Goal: Check status: Check status

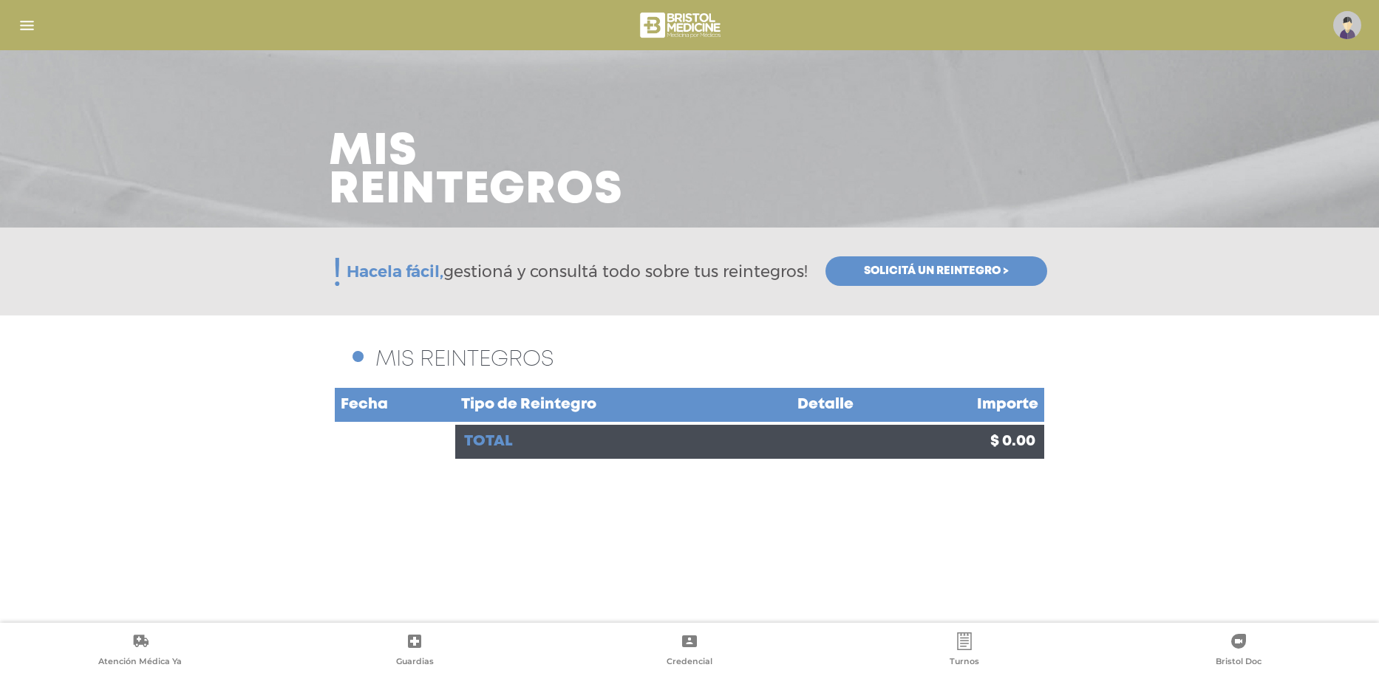
click at [890, 273] on span "Solicitá un reintegro >" at bounding box center [936, 271] width 145 height 13
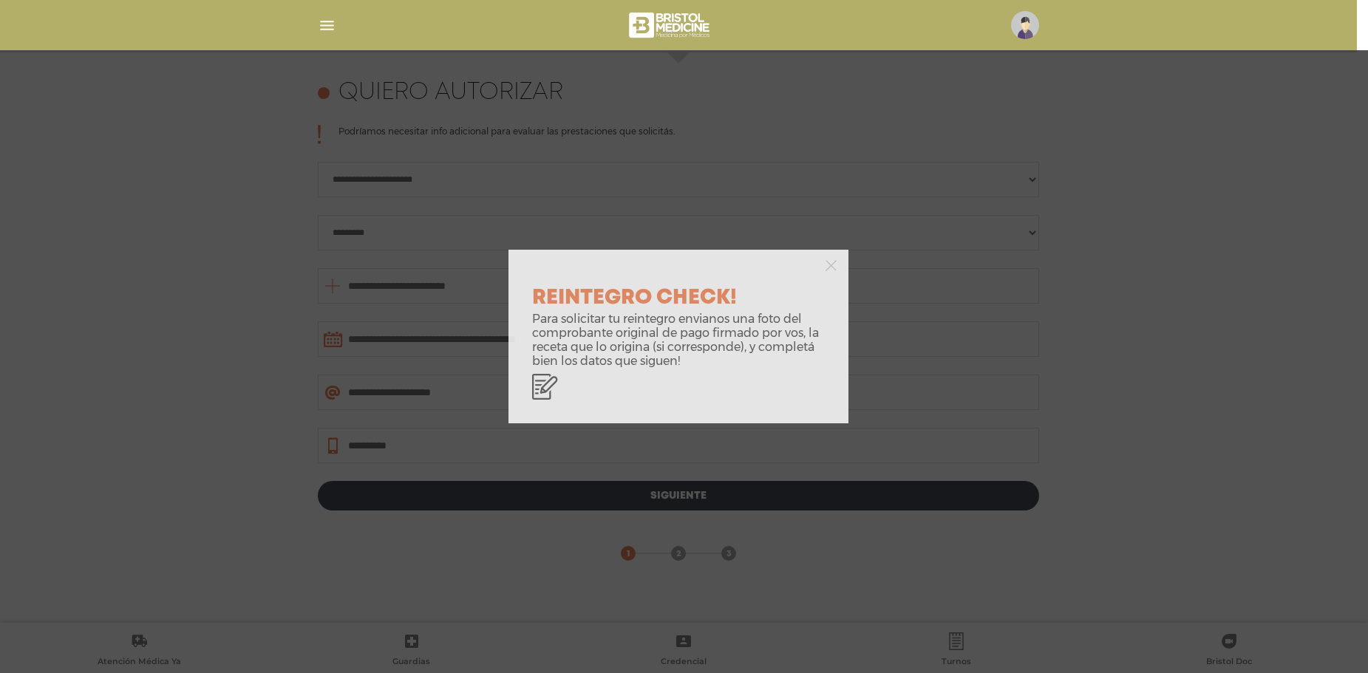
scroll to position [642, 0]
click at [836, 265] on icon "button" at bounding box center [831, 265] width 11 height 11
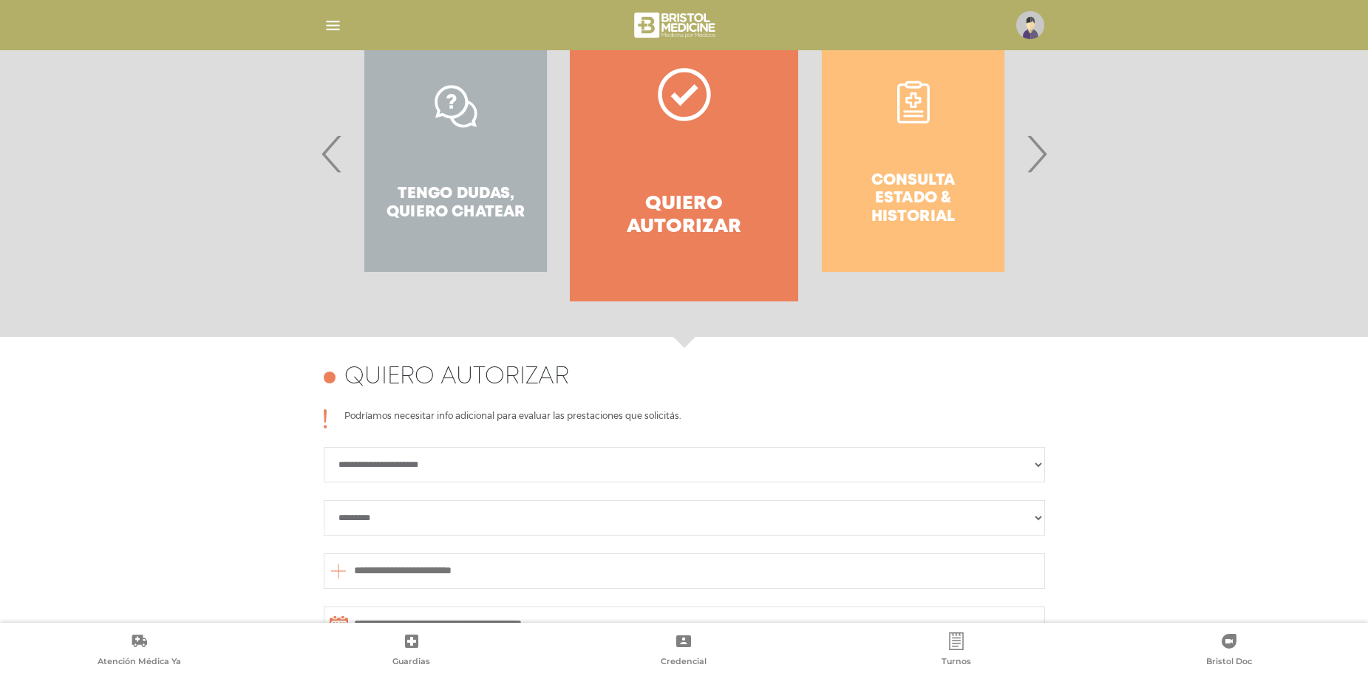
scroll to position [272, 0]
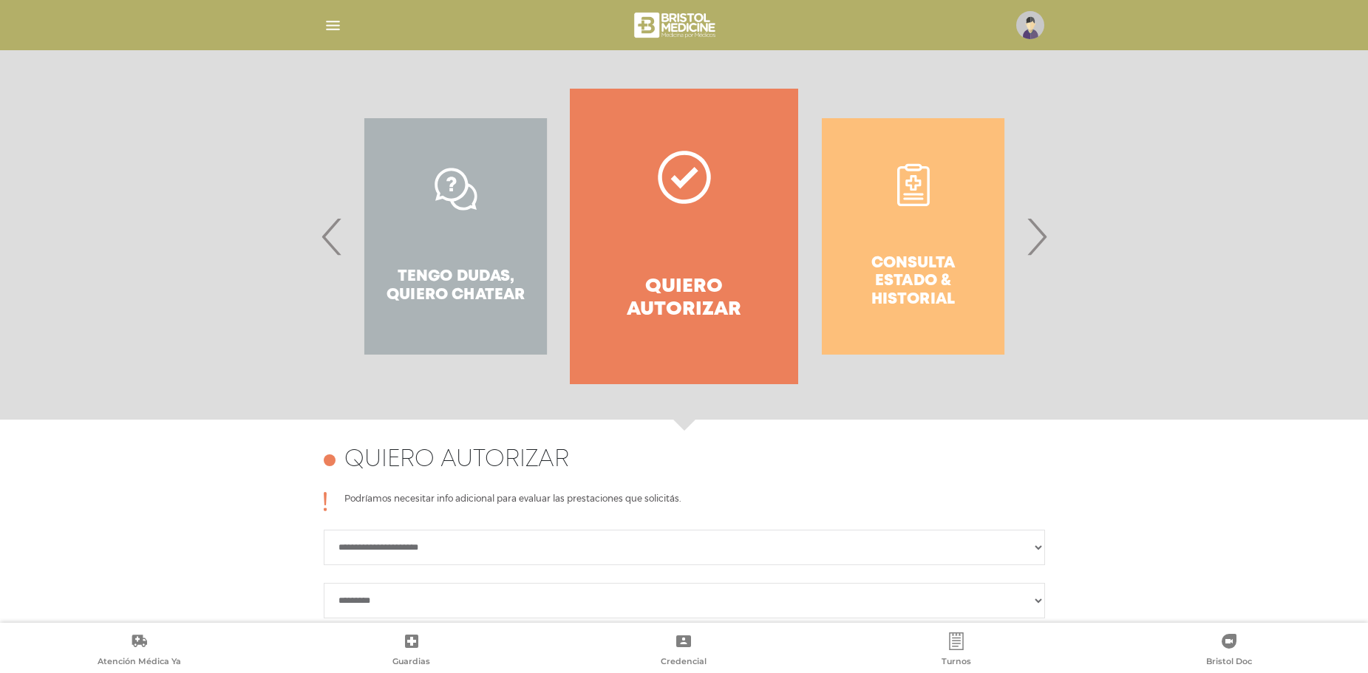
click at [1053, 237] on div "Consulta estado & historial Prácticas de autorización automática Tengo dudas, q…" at bounding box center [684, 237] width 757 height 296
click at [1039, 235] on span "›" at bounding box center [1036, 237] width 29 height 80
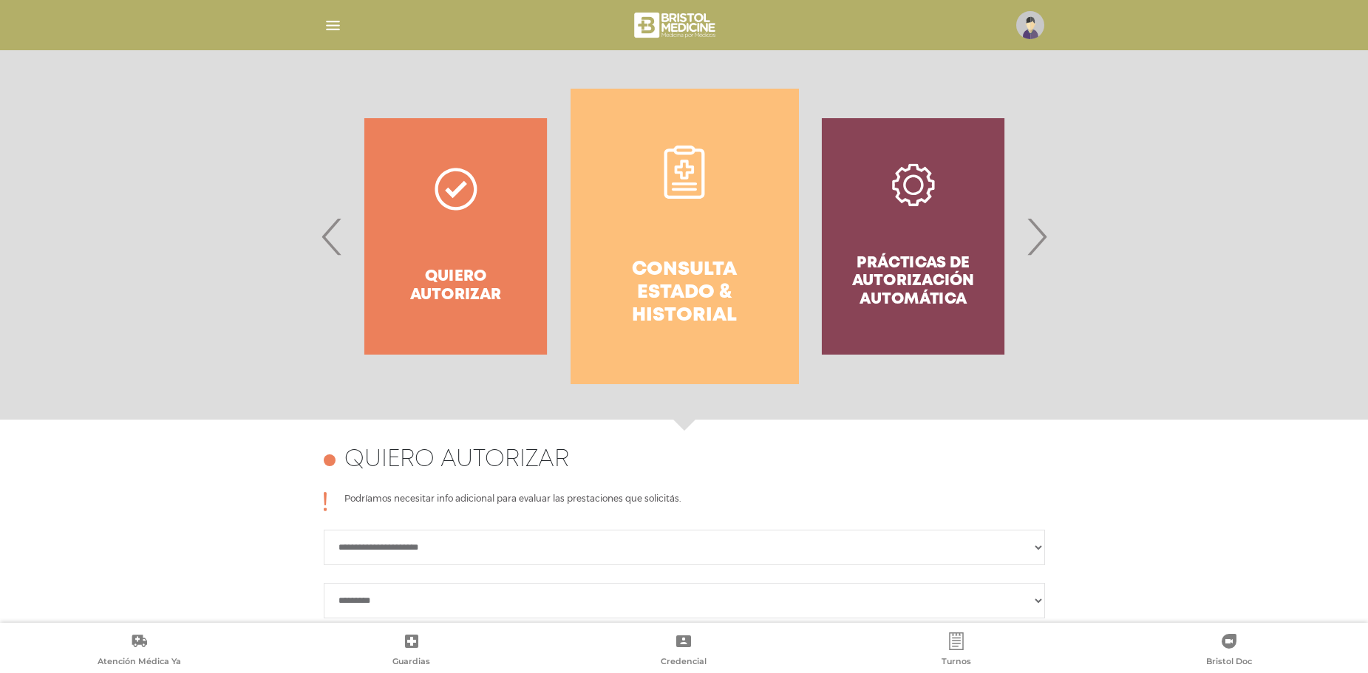
click at [718, 267] on h4 "Consulta estado & historial" at bounding box center [684, 293] width 175 height 69
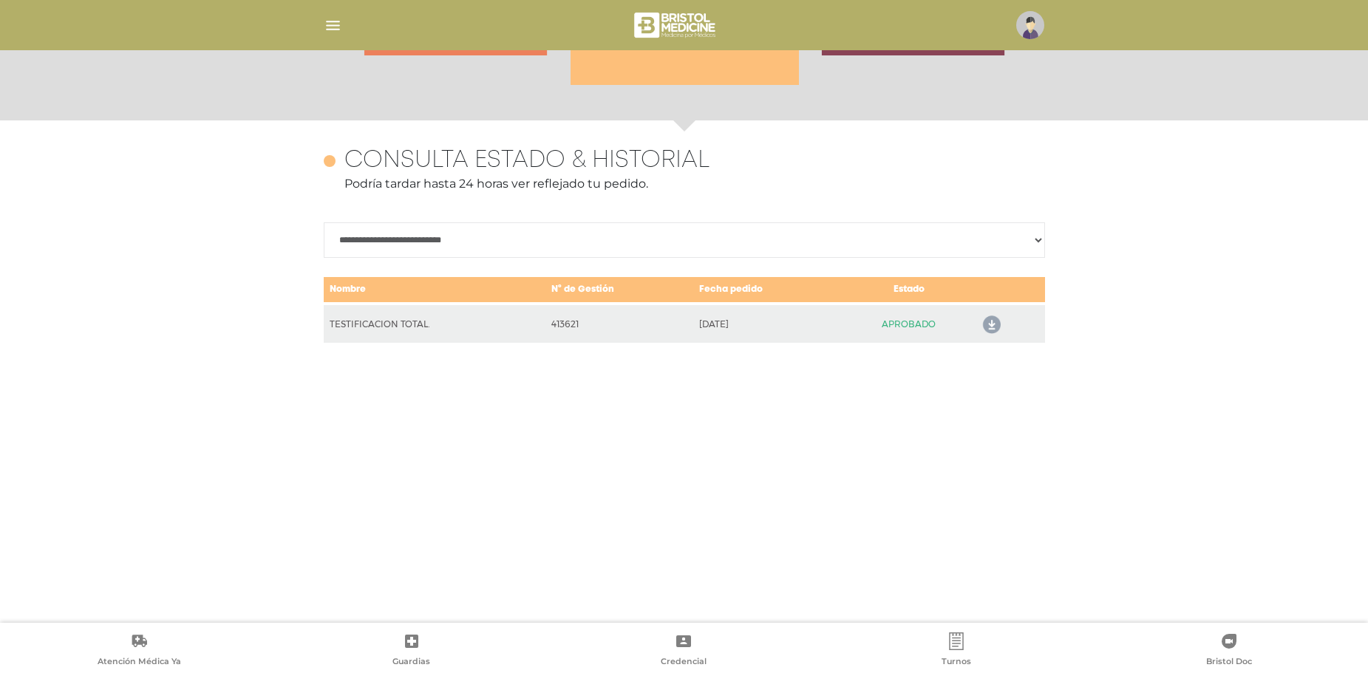
scroll to position [642, 0]
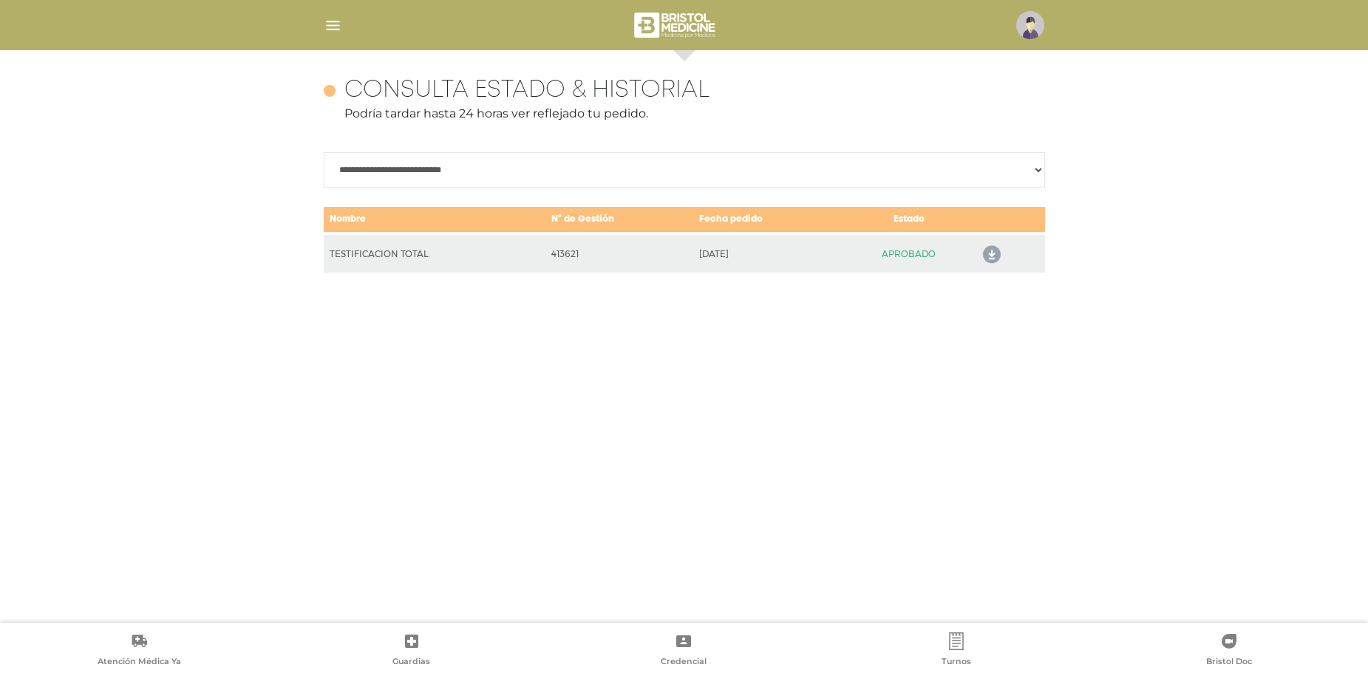
click at [801, 168] on select "**********" at bounding box center [684, 169] width 721 height 35
select select "**********"
click at [324, 152] on select "**********" at bounding box center [684, 169] width 721 height 35
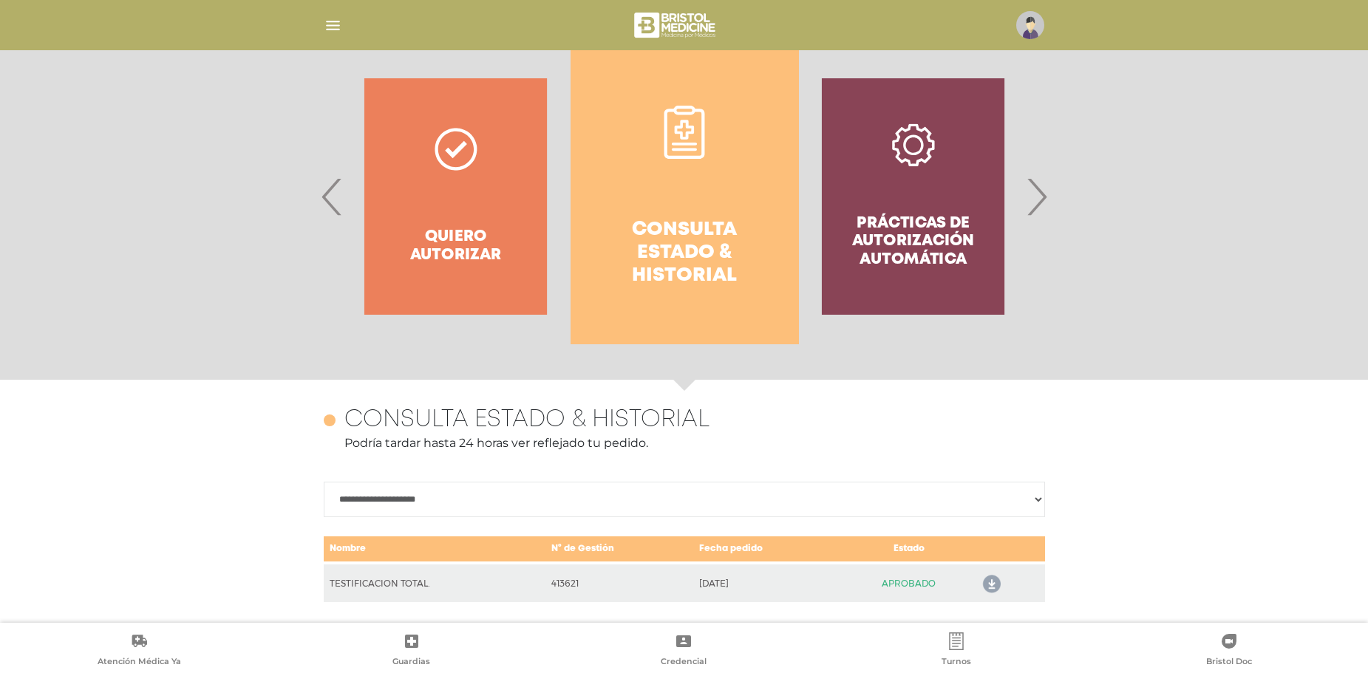
scroll to position [272, 0]
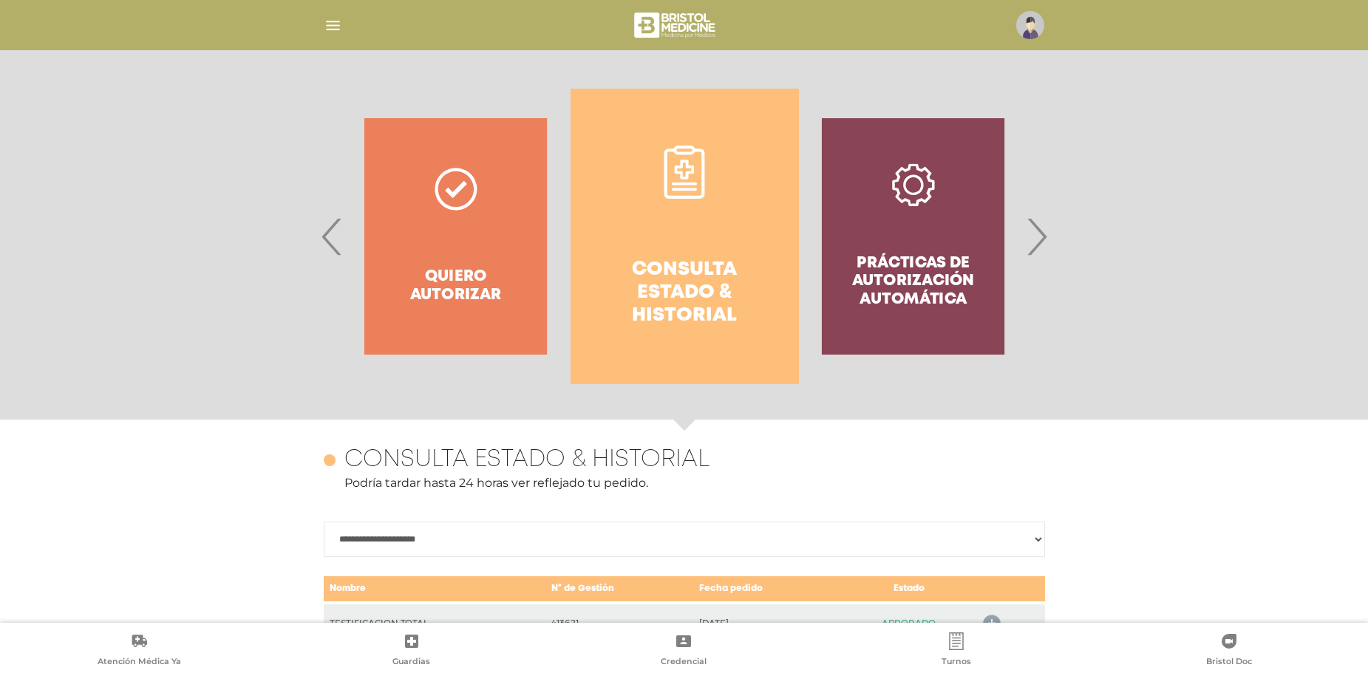
click at [886, 268] on div "Prácticas de autorización automática" at bounding box center [913, 237] width 228 height 296
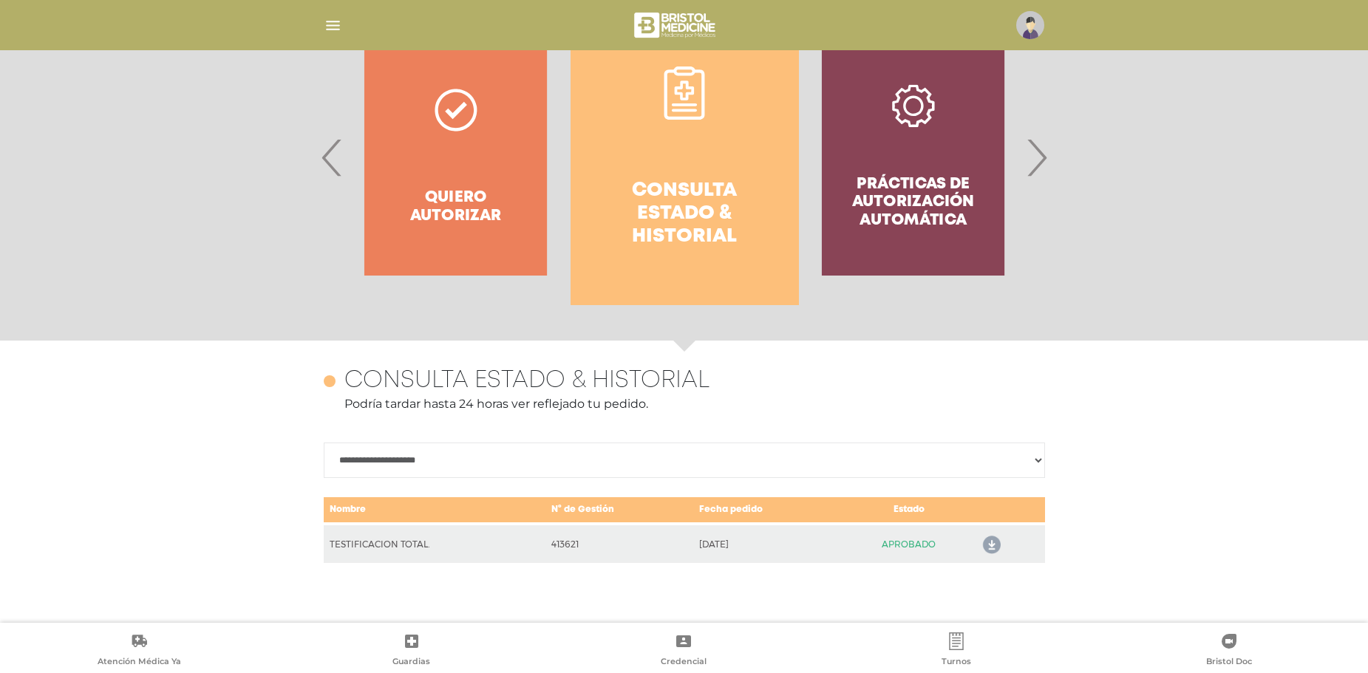
scroll to position [346, 0]
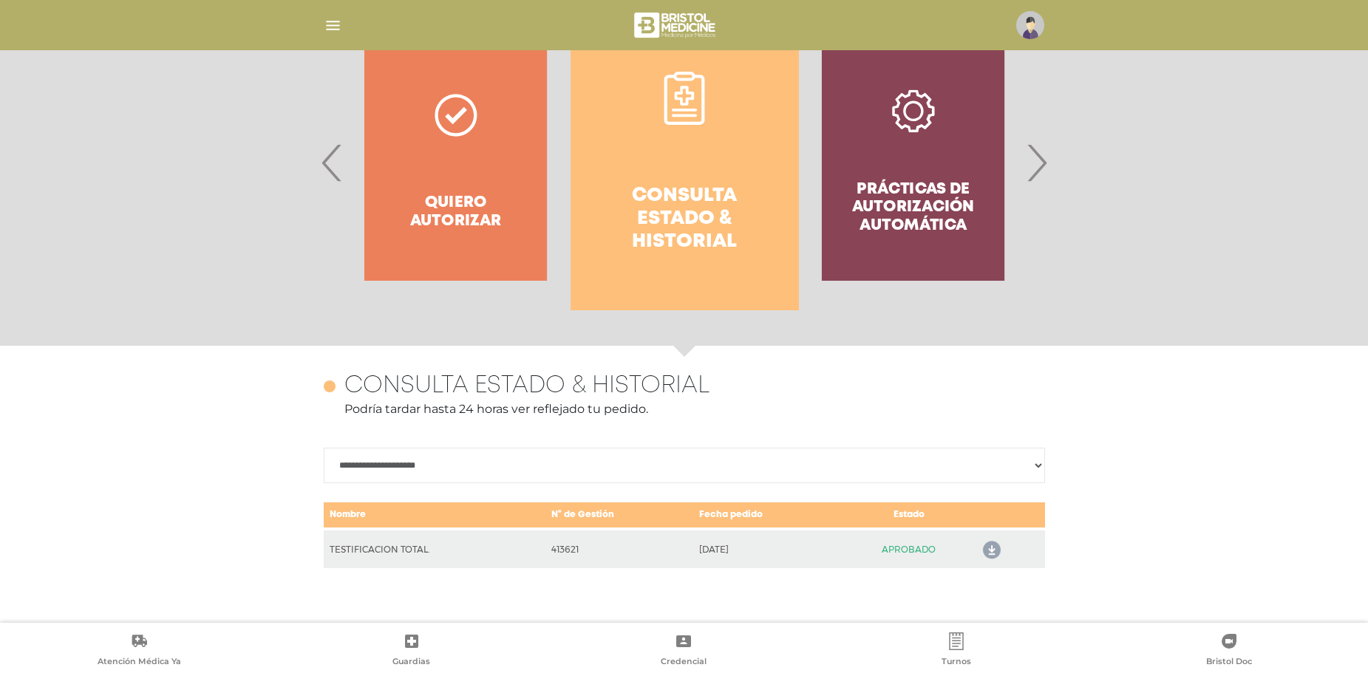
click at [861, 206] on div "Prácticas de autorización automática" at bounding box center [913, 163] width 228 height 296
click at [1019, 163] on div "Prácticas de autorización automática" at bounding box center [913, 163] width 228 height 296
click at [1029, 172] on span "›" at bounding box center [1036, 163] width 29 height 80
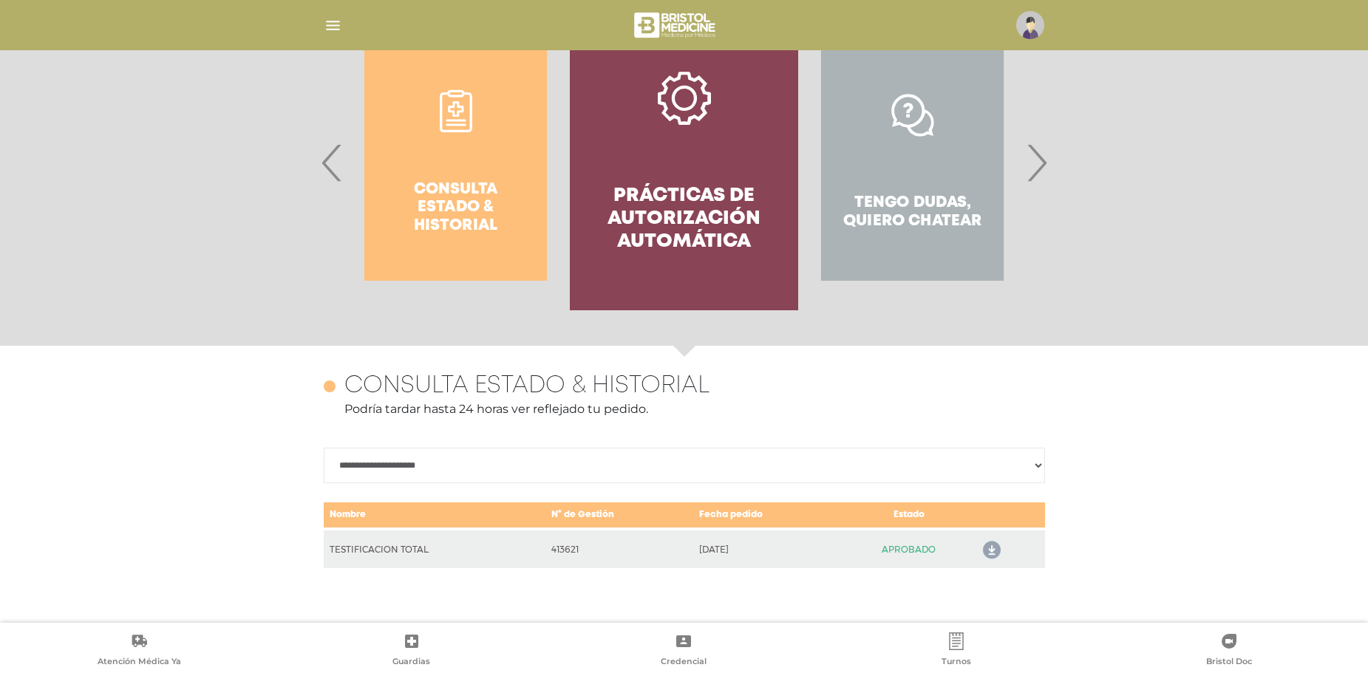
click at [692, 185] on h4 "Prácticas de autorización automática" at bounding box center [683, 219] width 175 height 69
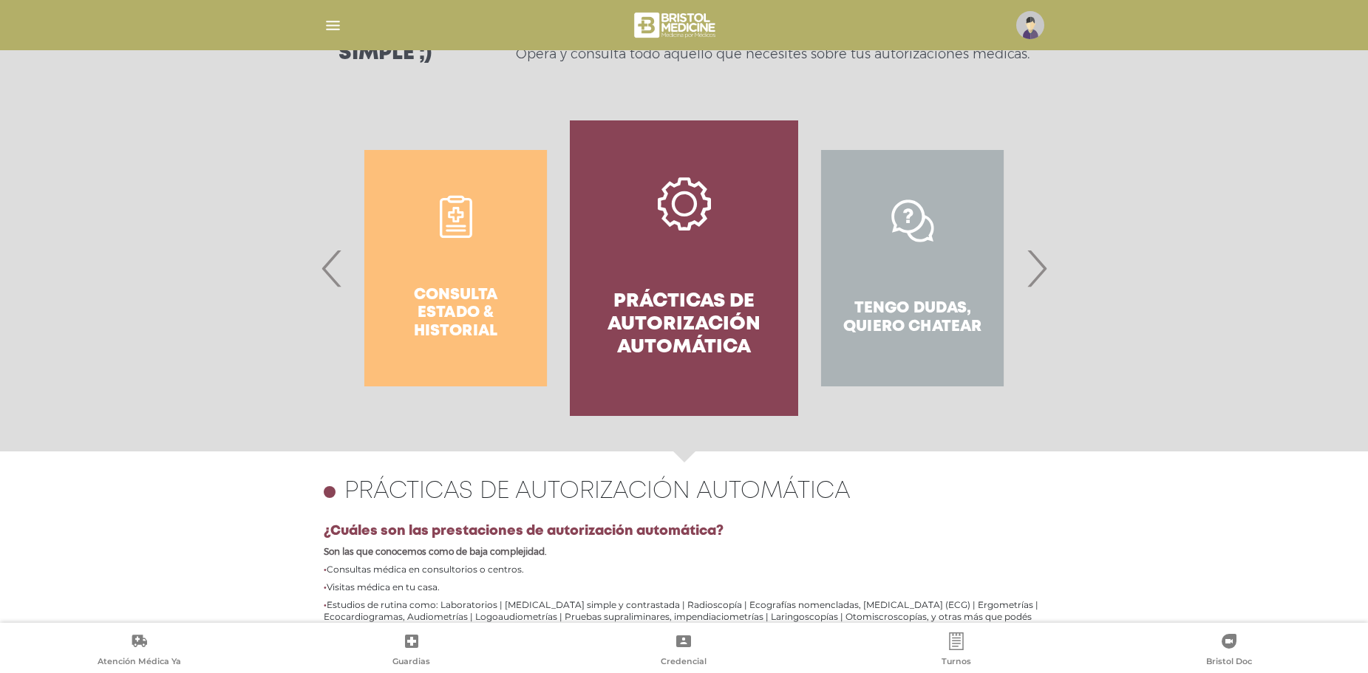
scroll to position [198, 0]
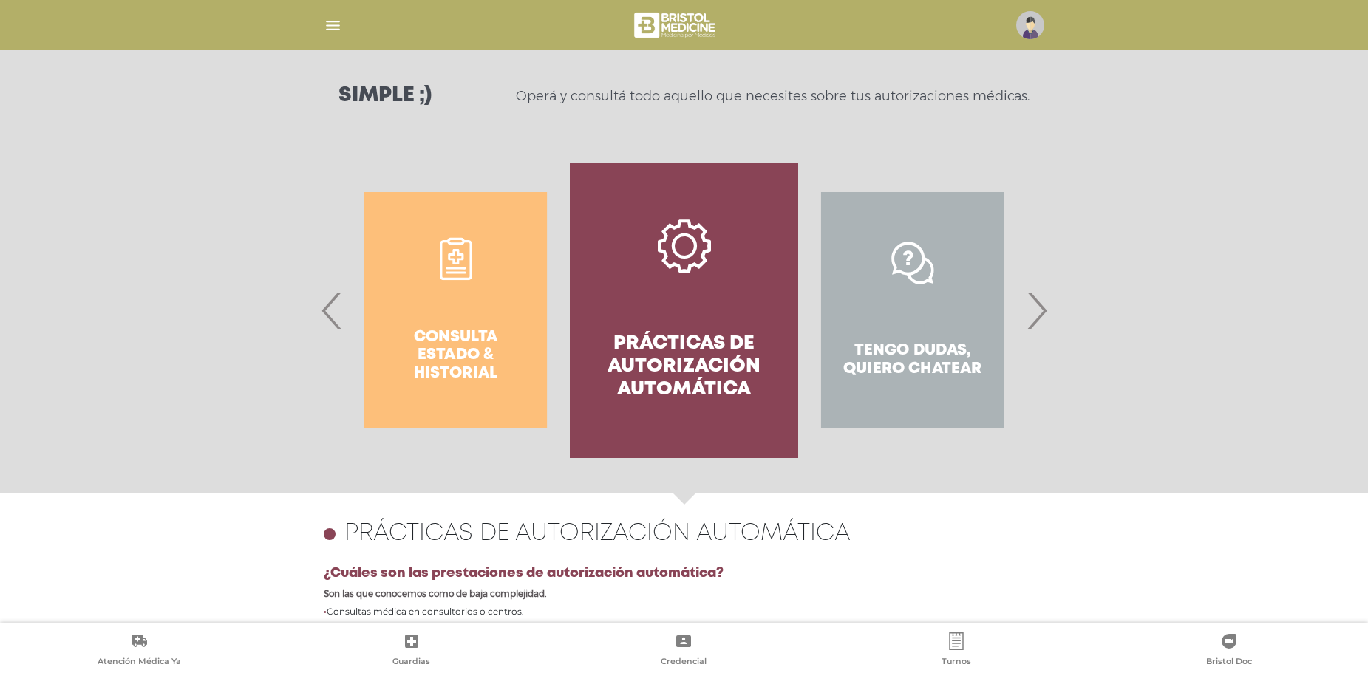
click at [1028, 313] on span "›" at bounding box center [1036, 311] width 29 height 80
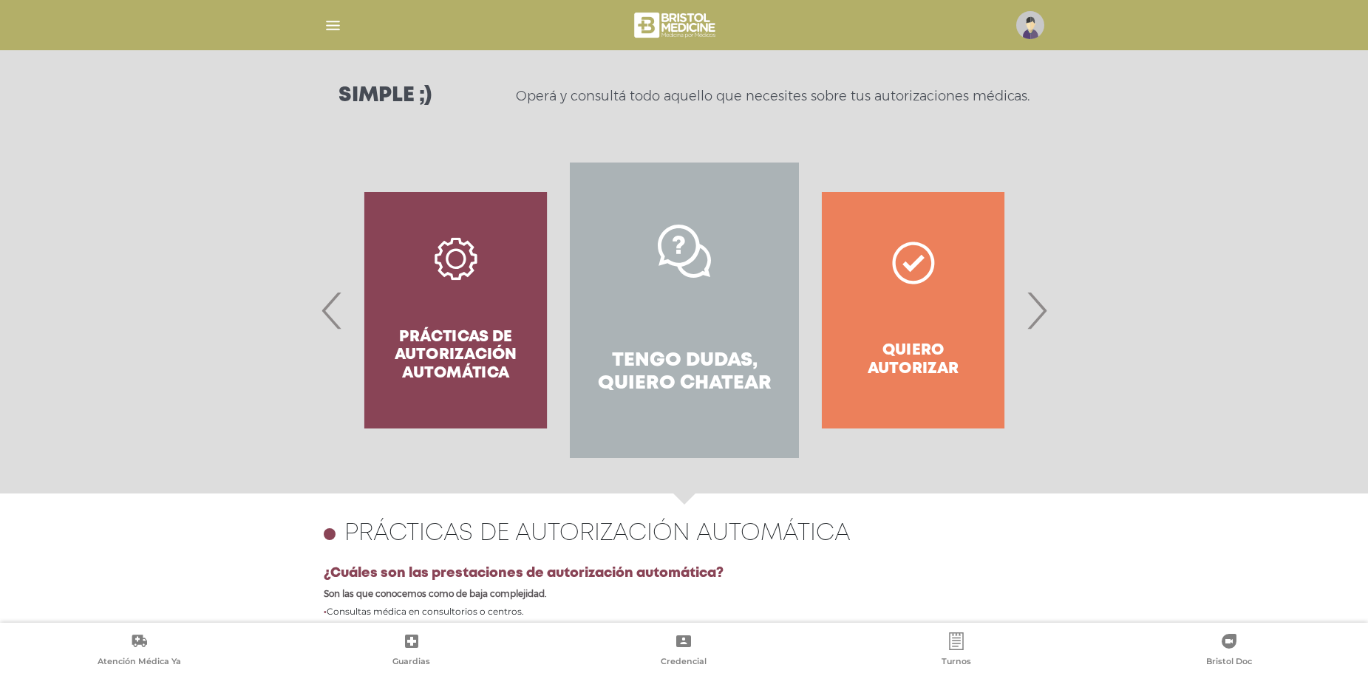
click at [1028, 313] on span "›" at bounding box center [1036, 311] width 29 height 80
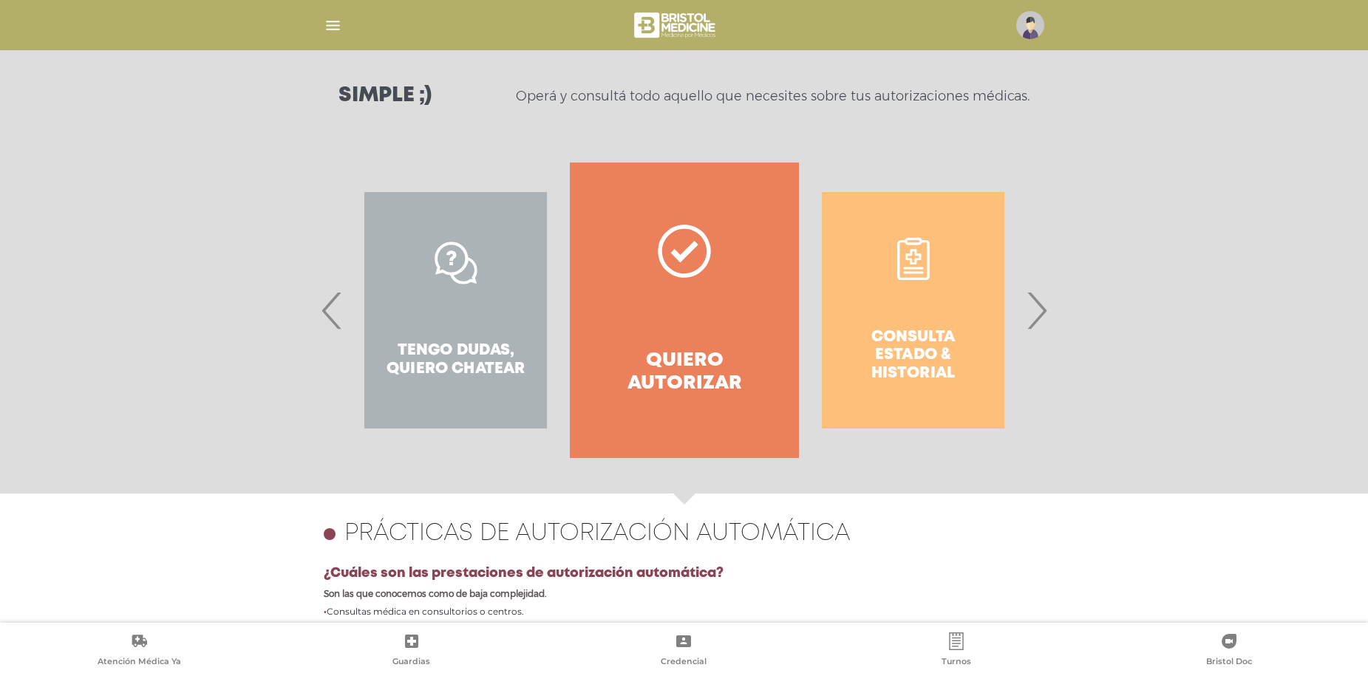
click at [716, 346] on link "Quiero autorizar" at bounding box center [684, 311] width 228 height 296
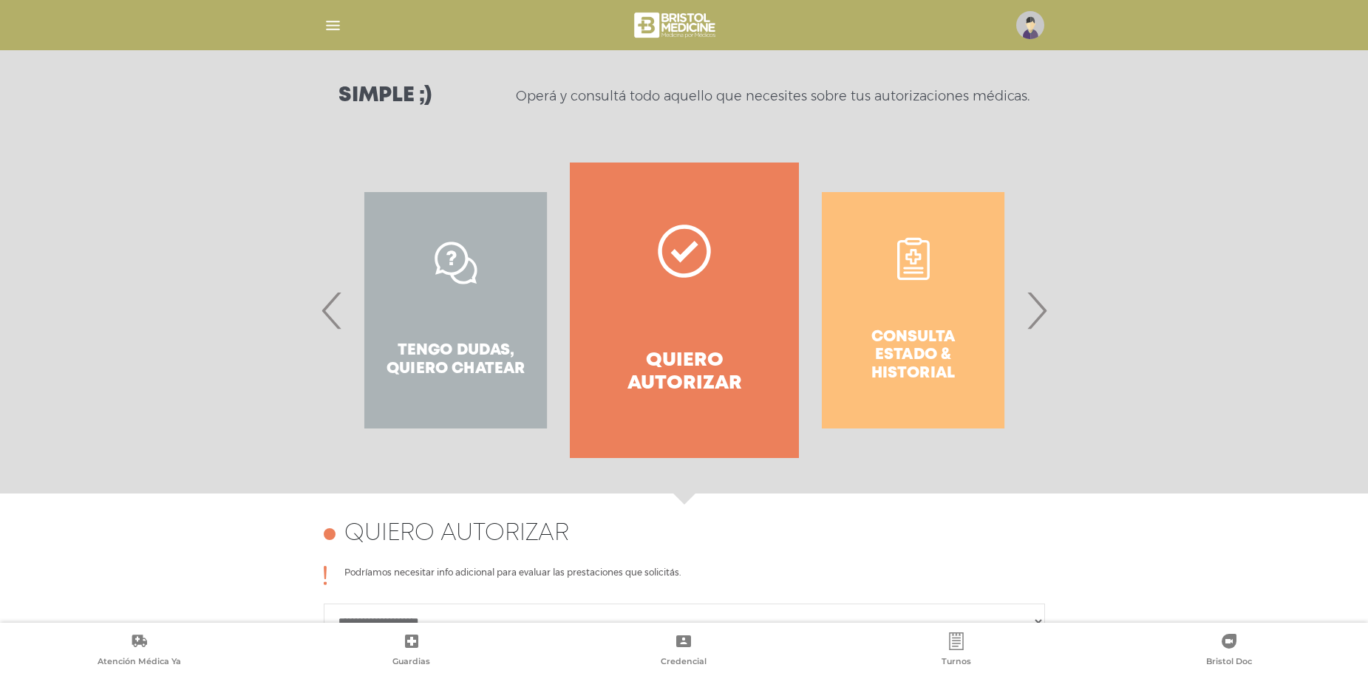
click at [922, 368] on div "Consulta estado & historial" at bounding box center [913, 311] width 228 height 296
click at [1030, 324] on span "›" at bounding box center [1036, 311] width 29 height 80
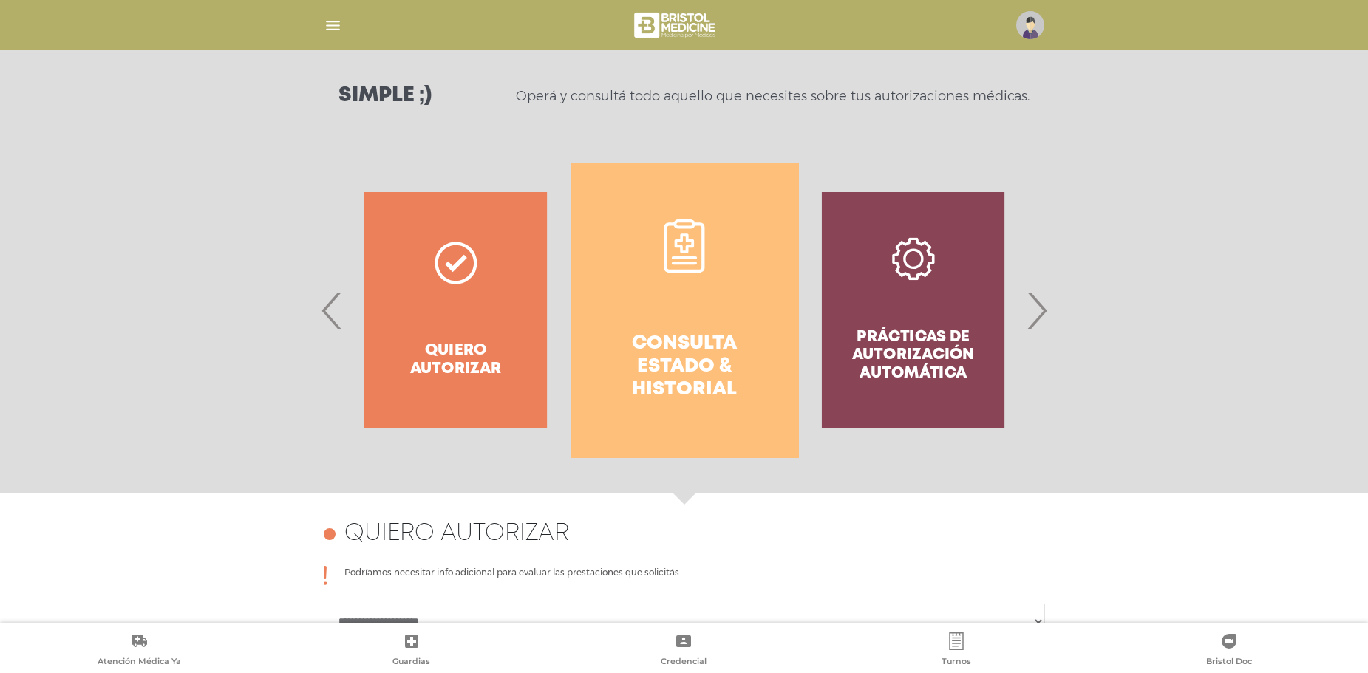
click at [717, 327] on link "Consulta estado & historial" at bounding box center [685, 311] width 228 height 296
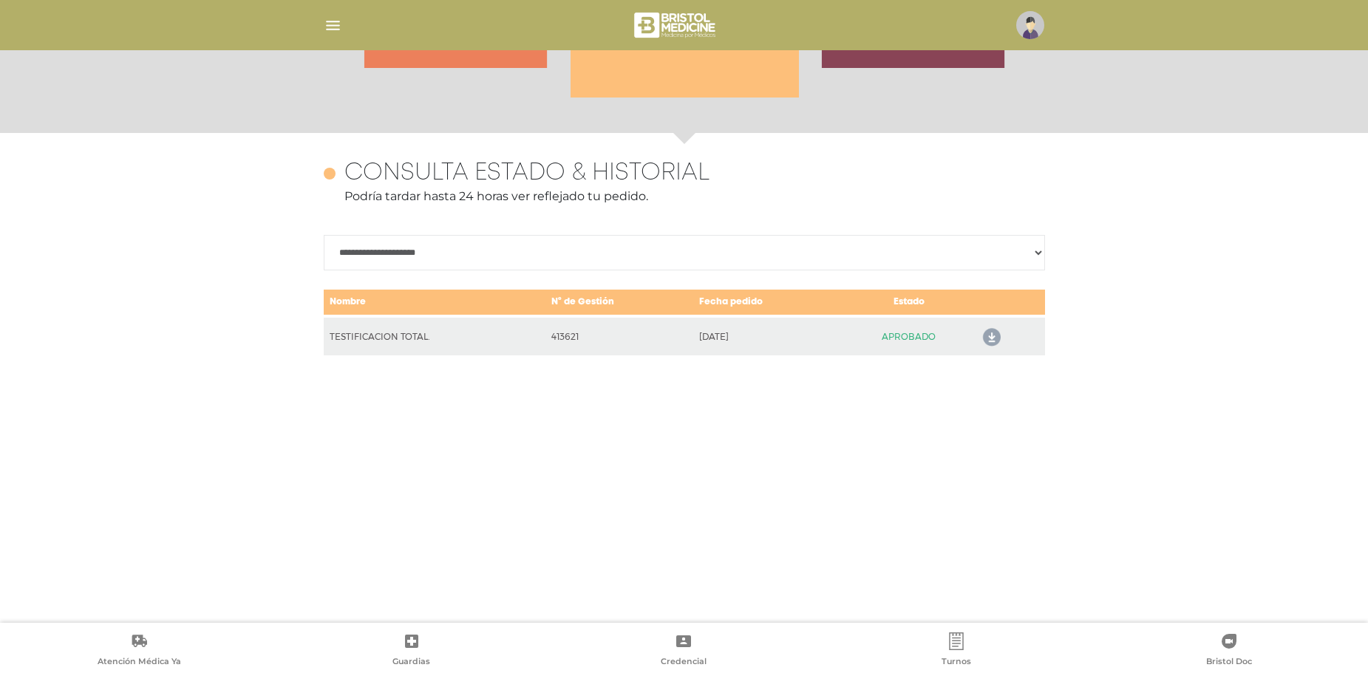
scroll to position [642, 0]
